Goal: Check status: Check status

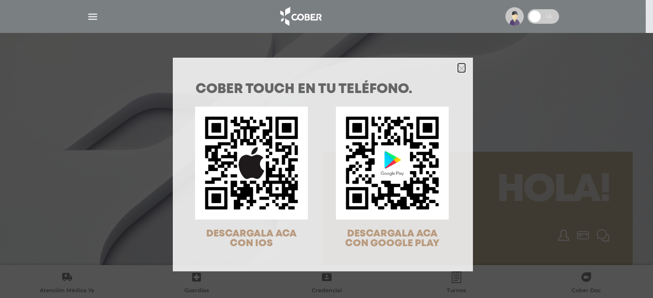
click at [458, 68] on icon "Close" at bounding box center [461, 68] width 7 height 7
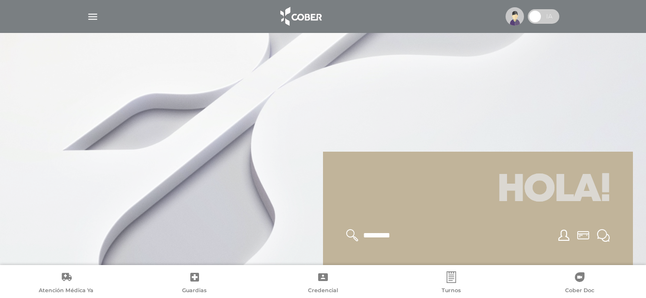
click at [253, 94] on div at bounding box center [323, 149] width 646 height 298
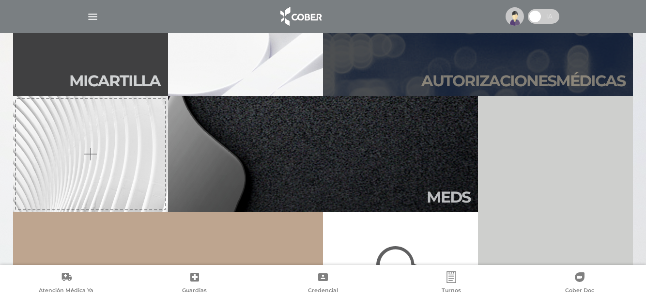
click at [491, 78] on h2 "Autori zaciones médicas" at bounding box center [523, 81] width 204 height 18
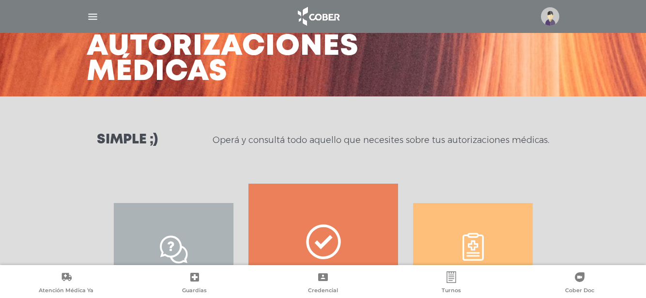
scroll to position [106, 0]
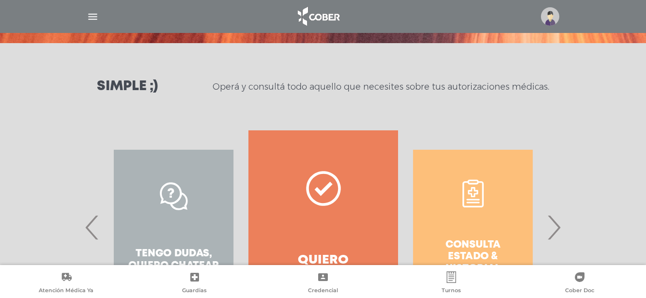
click at [555, 227] on span "›" at bounding box center [553, 227] width 19 height 52
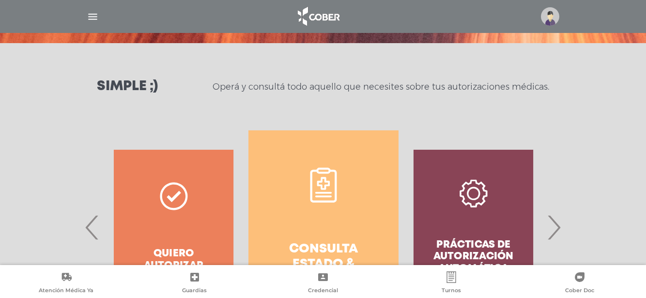
click at [304, 218] on link "Consulta estado & historial" at bounding box center [323, 227] width 150 height 194
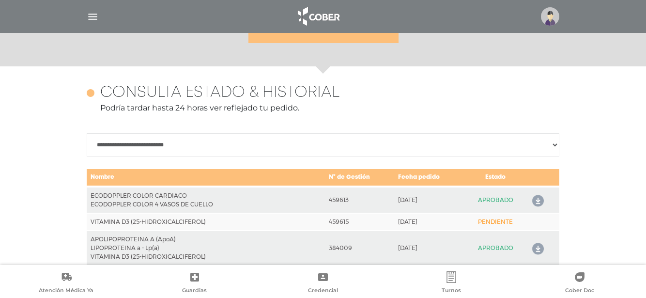
scroll to position [430, 0]
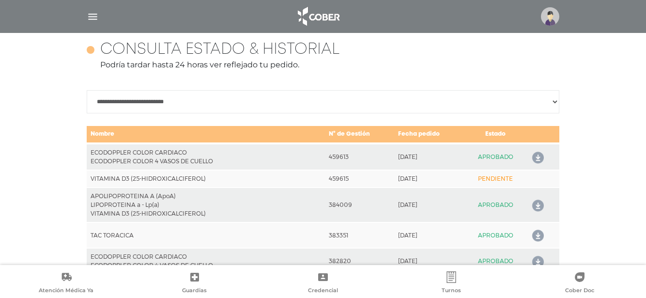
click at [304, 218] on td "APOLIPOPROTEINA A (ApoA) LIPOPROTEINA a - Lp(a) VITAMINA D3 (25-HIDROXICALCIFER…" at bounding box center [206, 204] width 238 height 35
click at [537, 157] on icon at bounding box center [535, 157] width 15 height 15
click at [539, 159] on icon at bounding box center [535, 157] width 15 height 15
click at [93, 18] on img "button" at bounding box center [93, 17] width 12 height 12
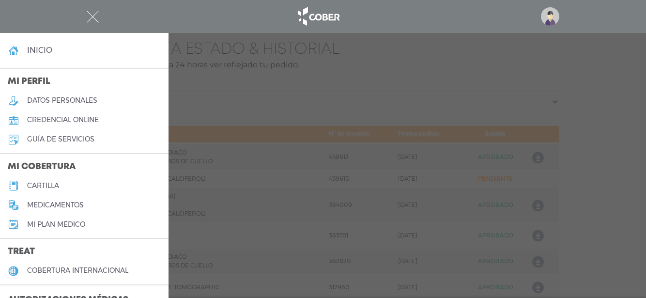
click at [97, 13] on img "button" at bounding box center [93, 17] width 12 height 12
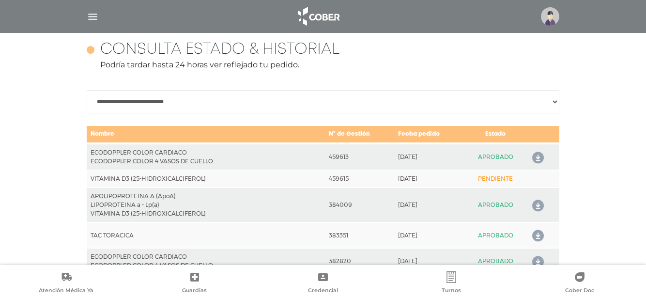
click at [548, 18] on img at bounding box center [550, 16] width 18 height 18
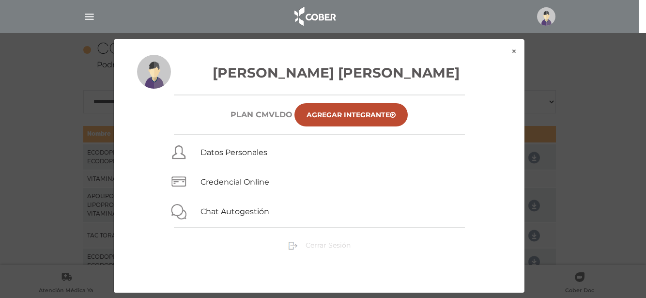
click at [322, 245] on span "Cerrar Sesión" at bounding box center [328, 245] width 45 height 9
